Goal: Transaction & Acquisition: Purchase product/service

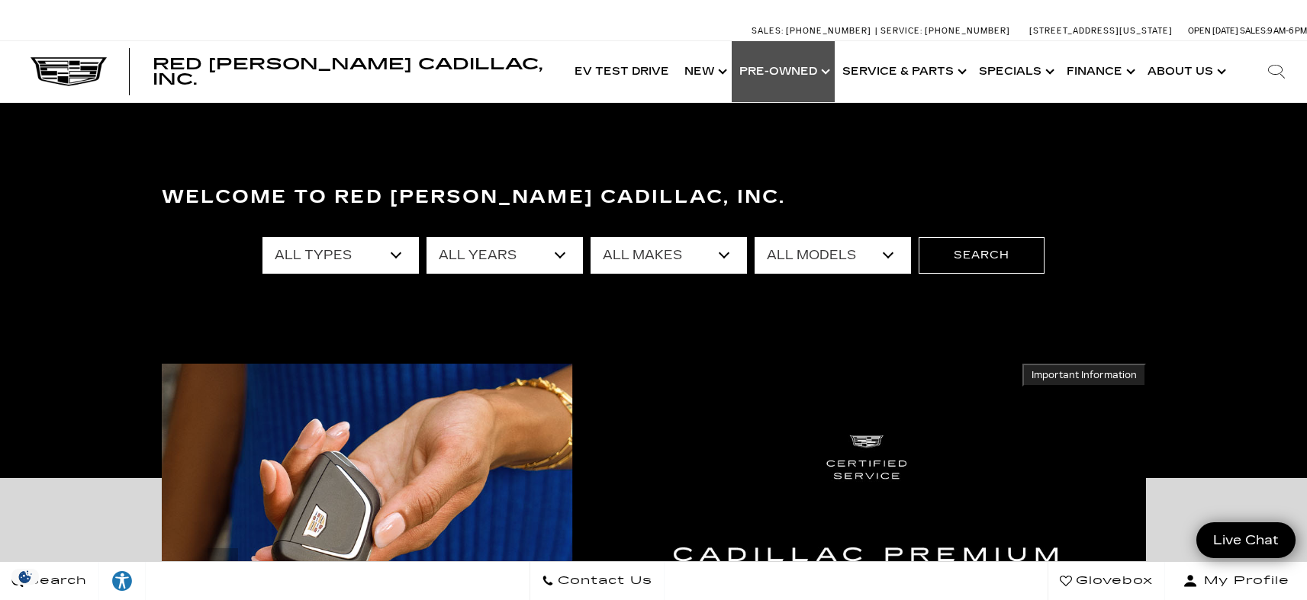
click at [793, 83] on link "Show Pre-Owned" at bounding box center [782, 71] width 103 height 61
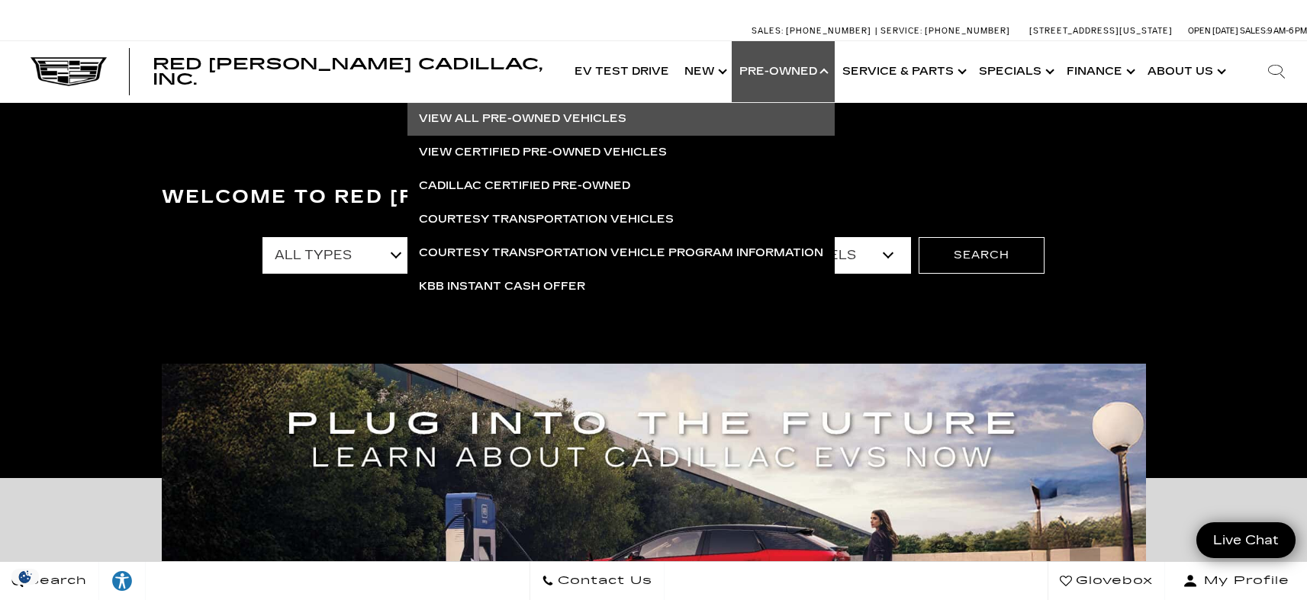
click at [584, 122] on link "View All Pre-Owned Vehicles" at bounding box center [620, 119] width 427 height 34
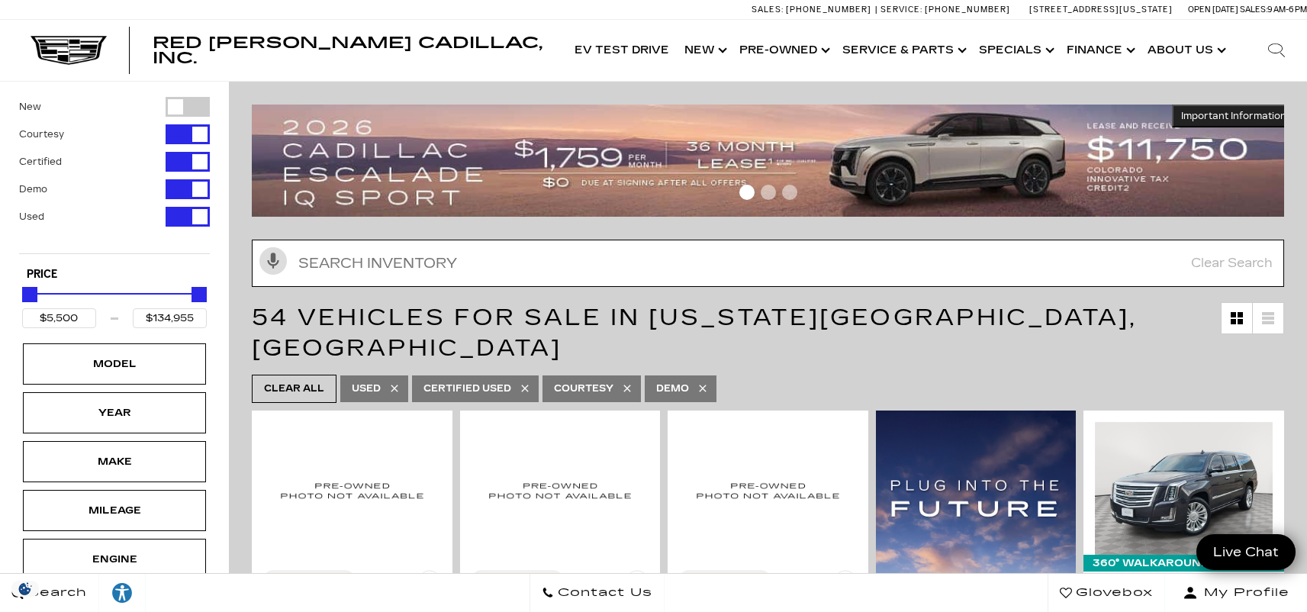
click at [454, 252] on input "Search Inventory" at bounding box center [768, 262] width 1032 height 47
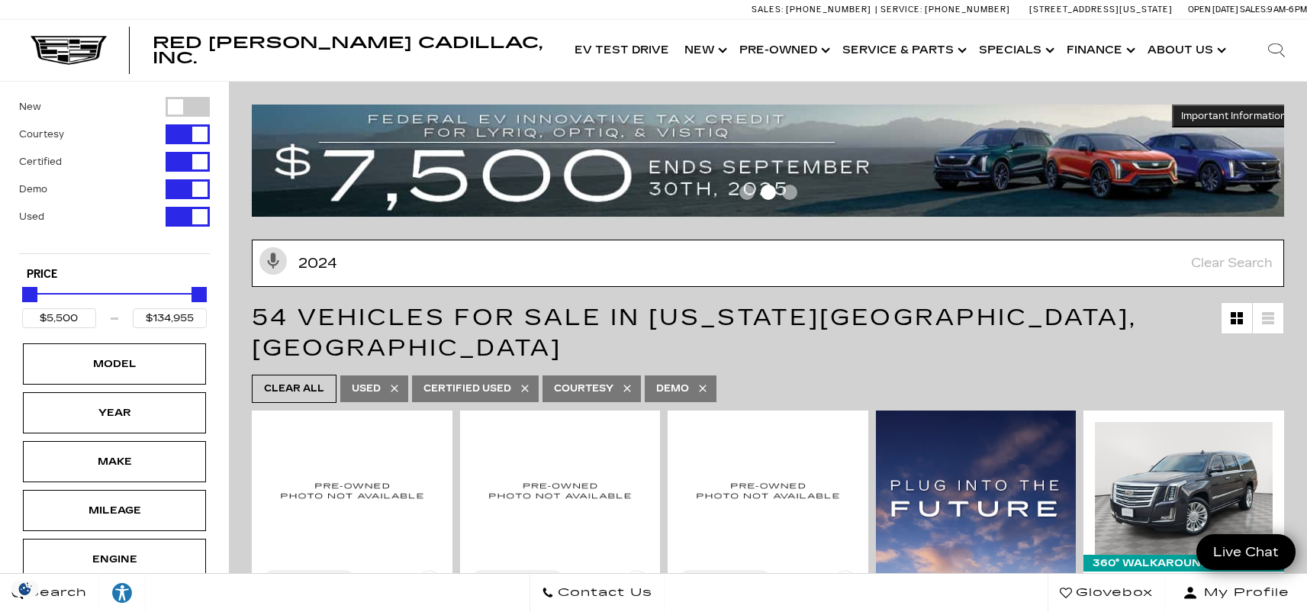
type input "2024"
type input "$26,639"
type input "$95,689"
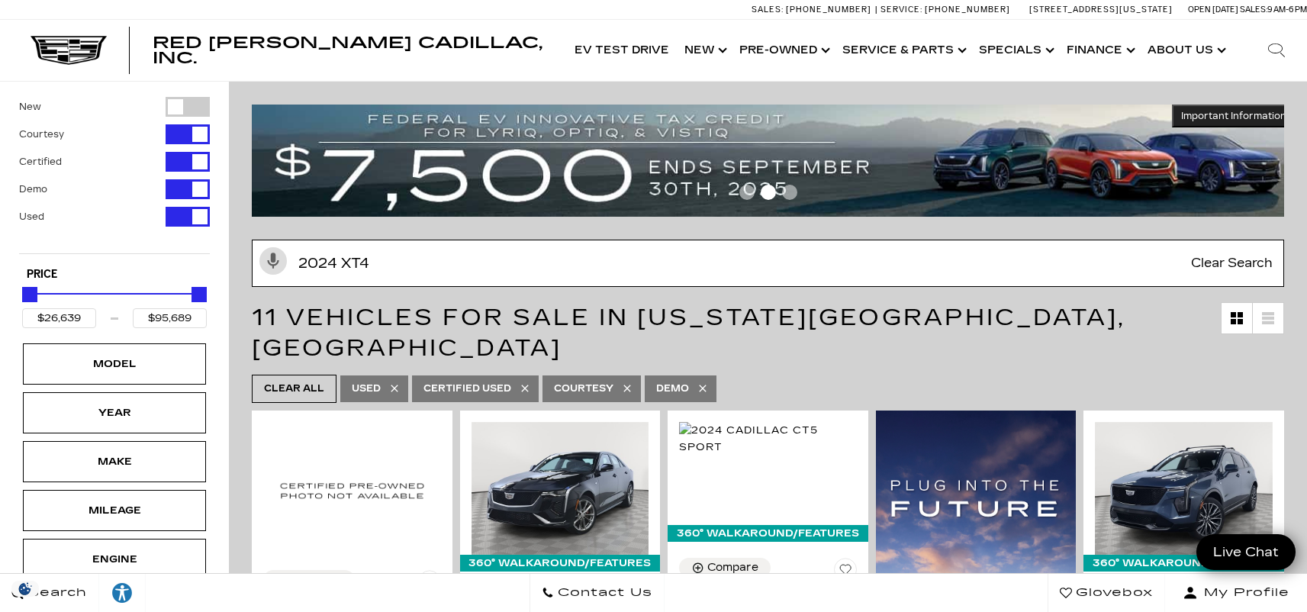
type input "2024 XT4"
type input "$54,845"
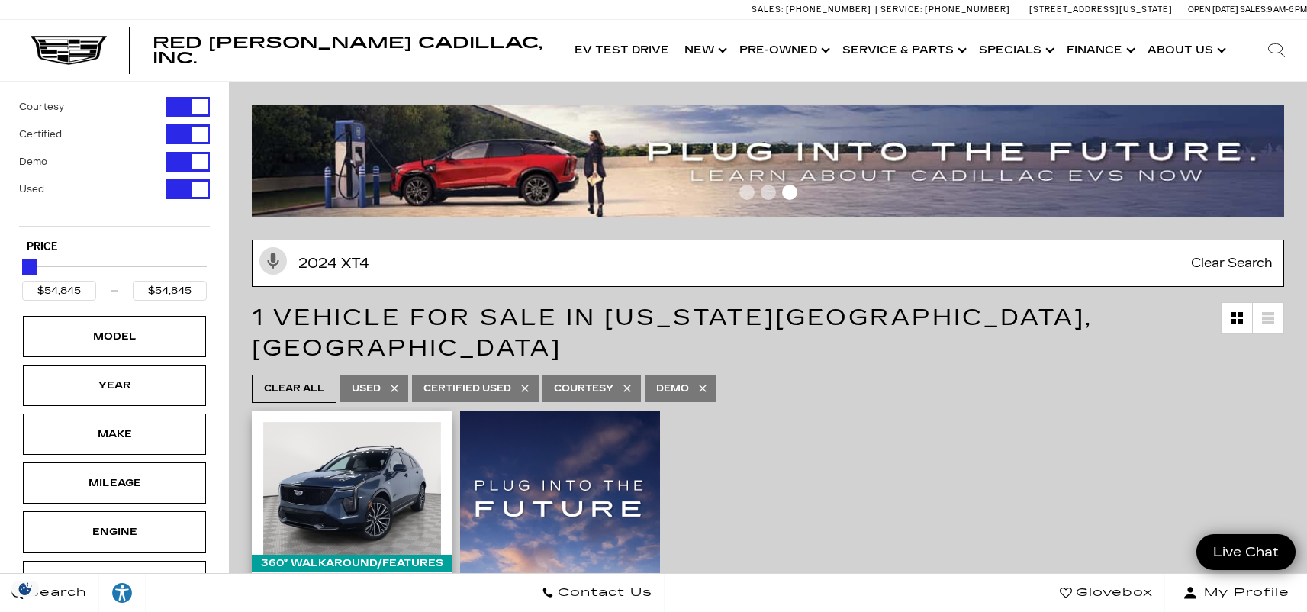
scroll to position [121, 0]
